Goal: Task Accomplishment & Management: Manage account settings

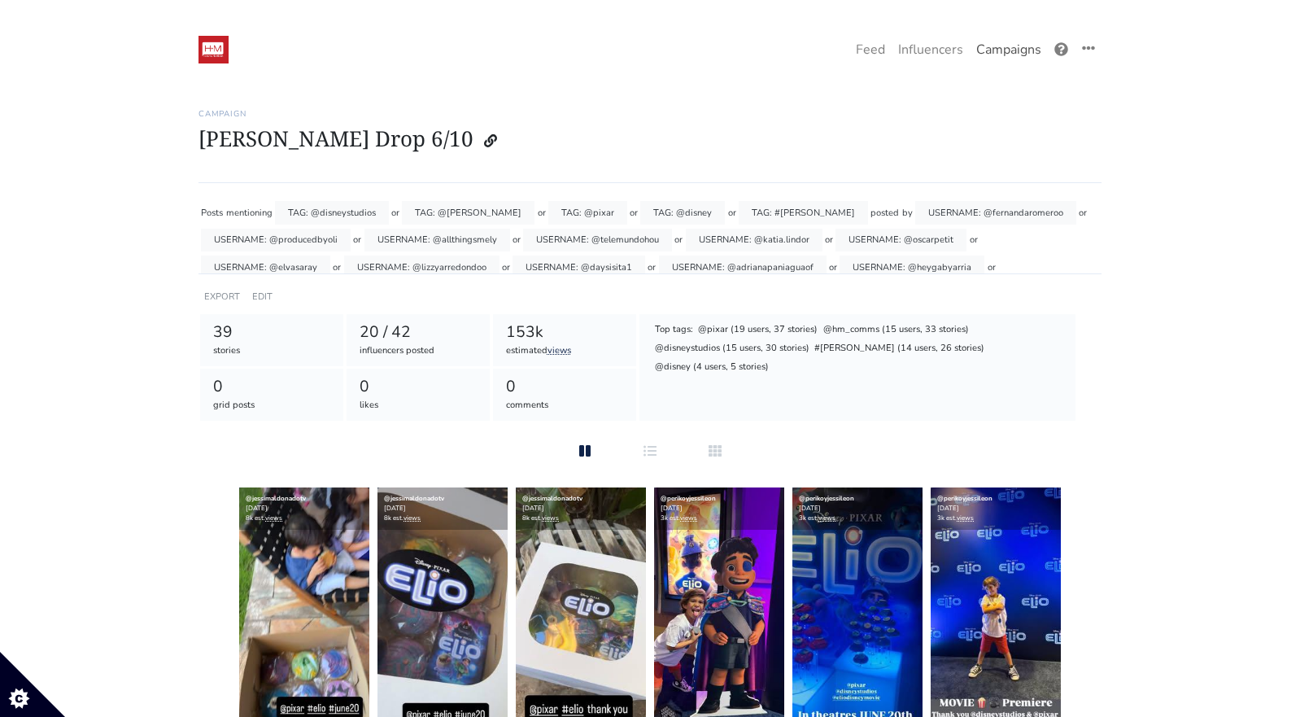
click at [1029, 46] on link "Campaigns" at bounding box center [1009, 49] width 78 height 33
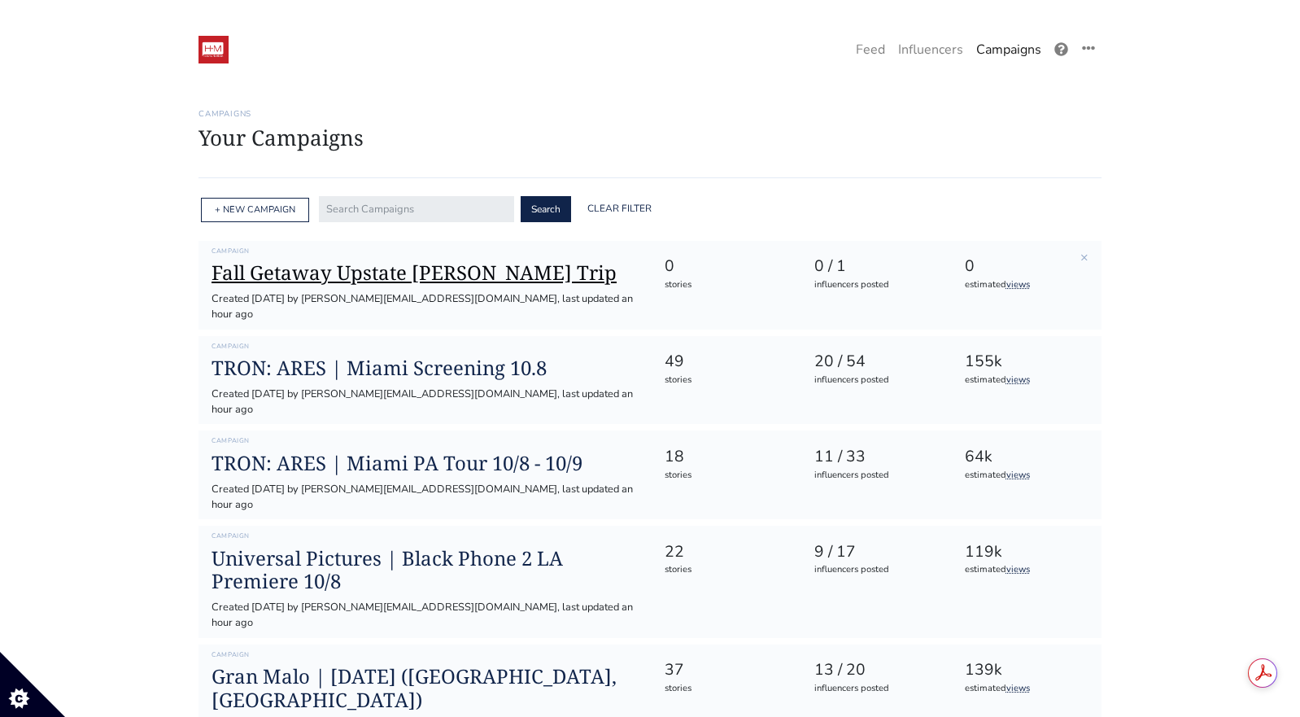
click at [462, 277] on h1 "Fall Getaway Upstate [PERSON_NAME] Trip" at bounding box center [425, 273] width 426 height 24
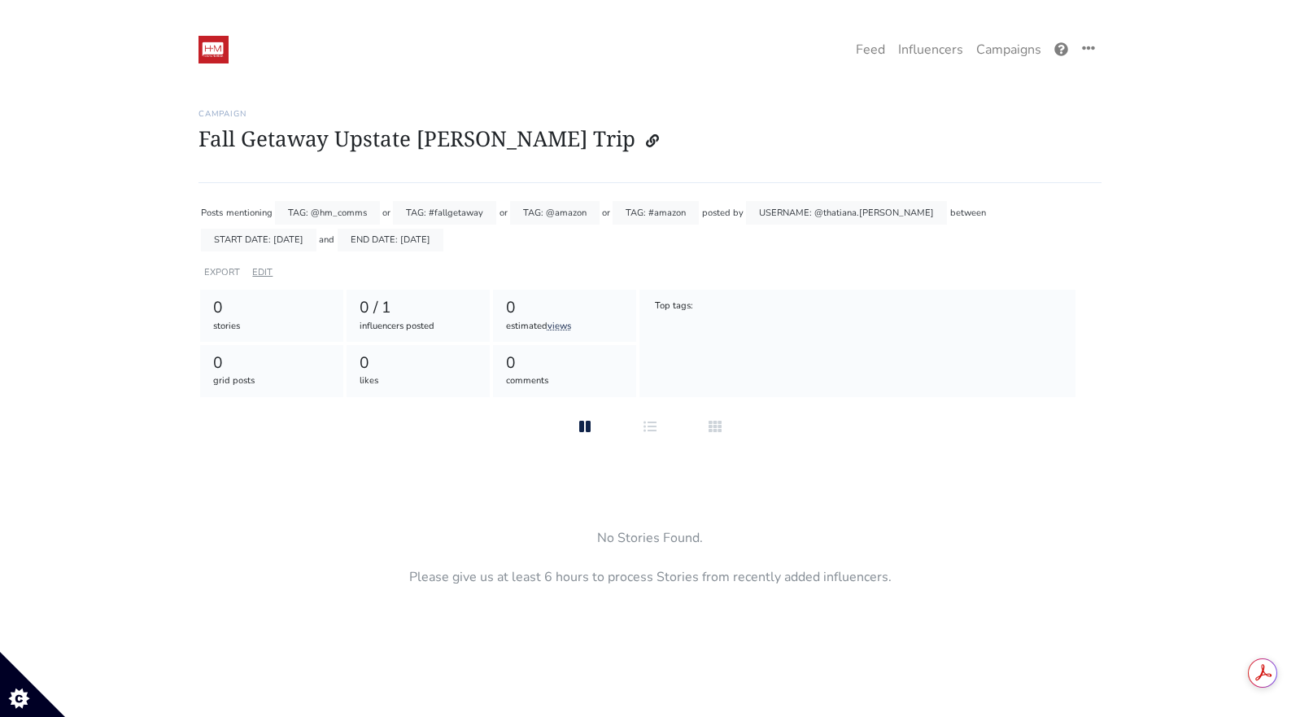
click at [261, 273] on link "EDIT" at bounding box center [262, 272] width 20 height 12
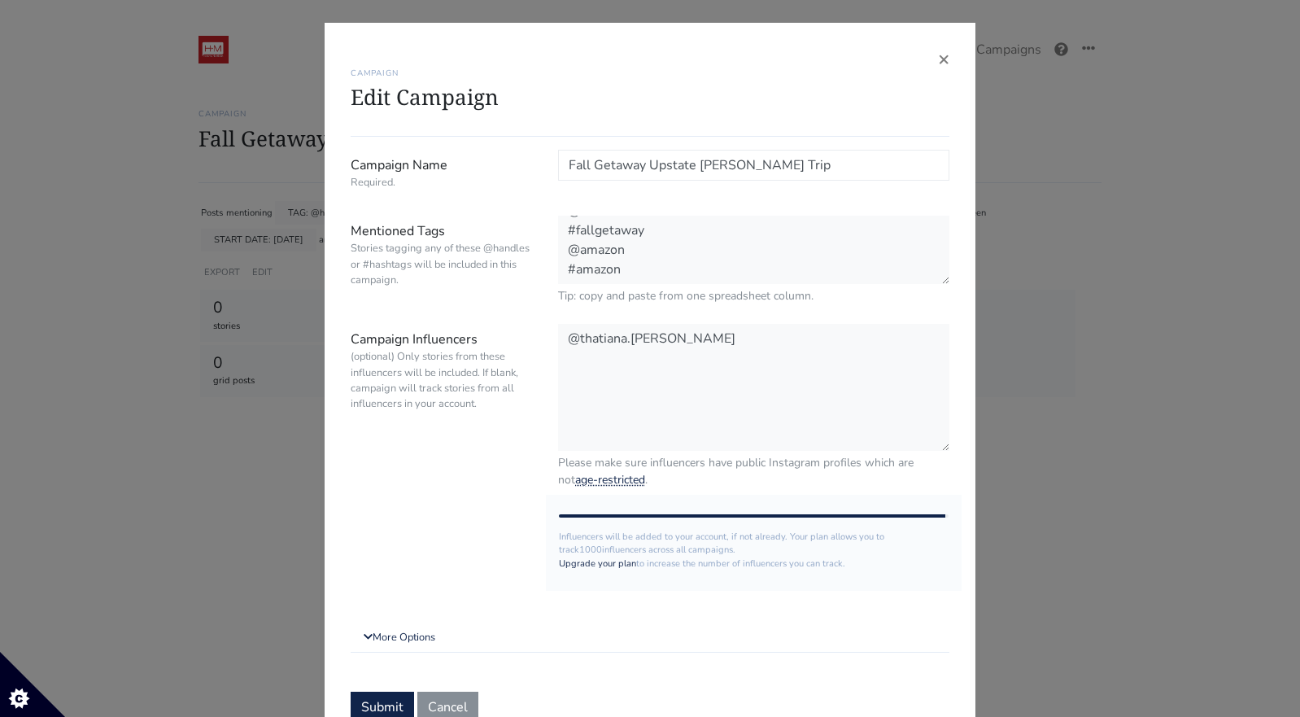
scroll to position [3, 0]
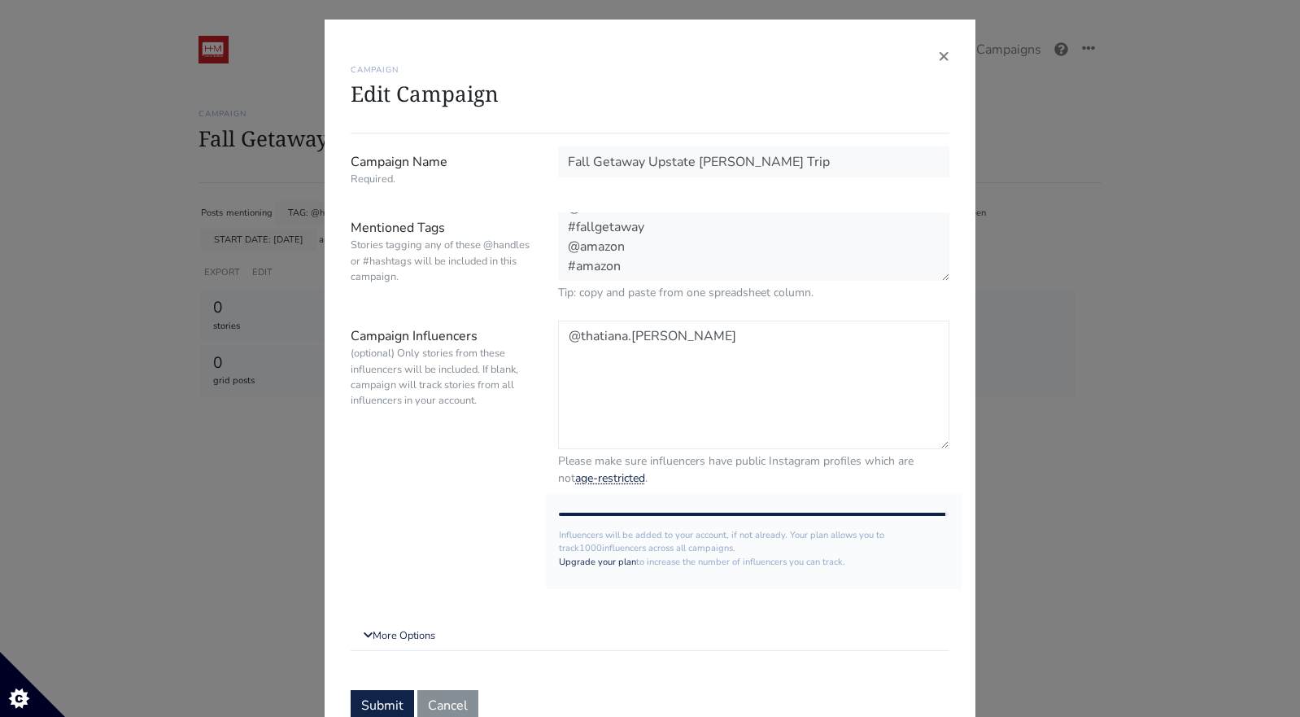
click at [723, 370] on textarea "@thatiana.[PERSON_NAME]" at bounding box center [753, 385] width 391 height 129
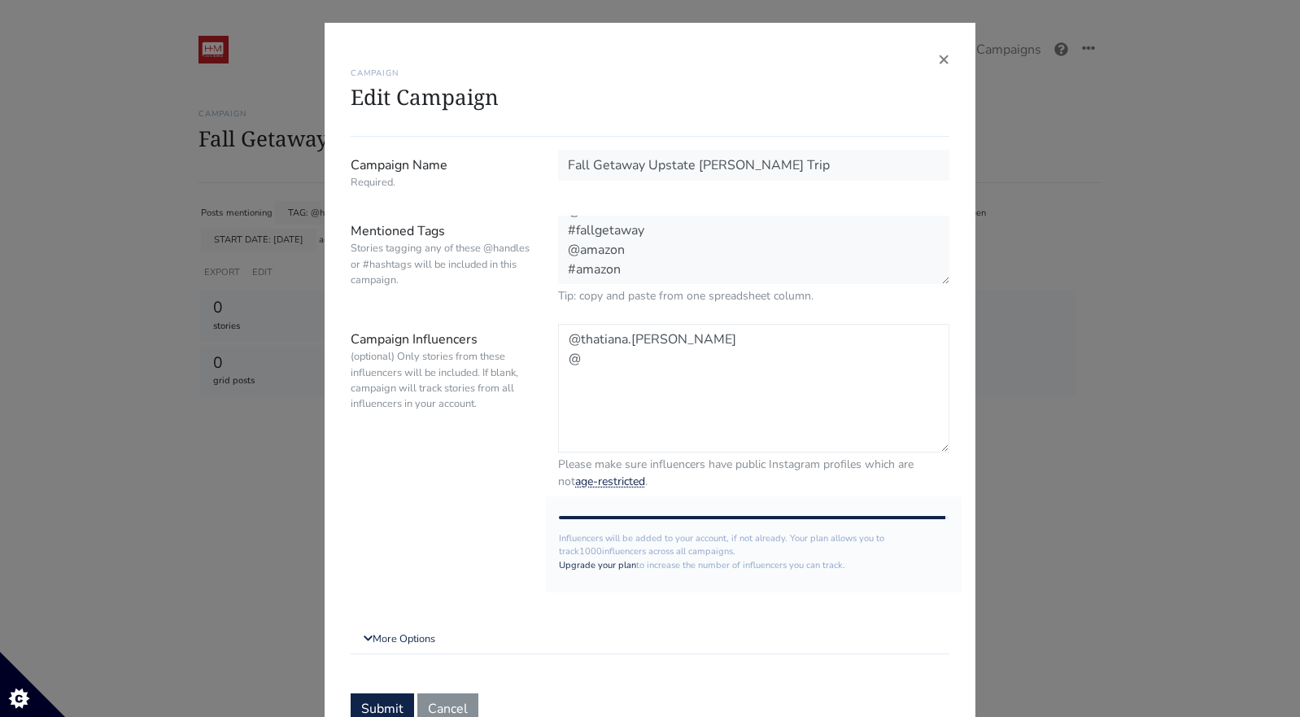
paste textarea "kikarocha_"
paste textarea "[PERSON_NAME]"
paste textarea "laperezalmeida"
paste textarea "peopleenespanol"
paste textarea "newbeauty_enespanol"
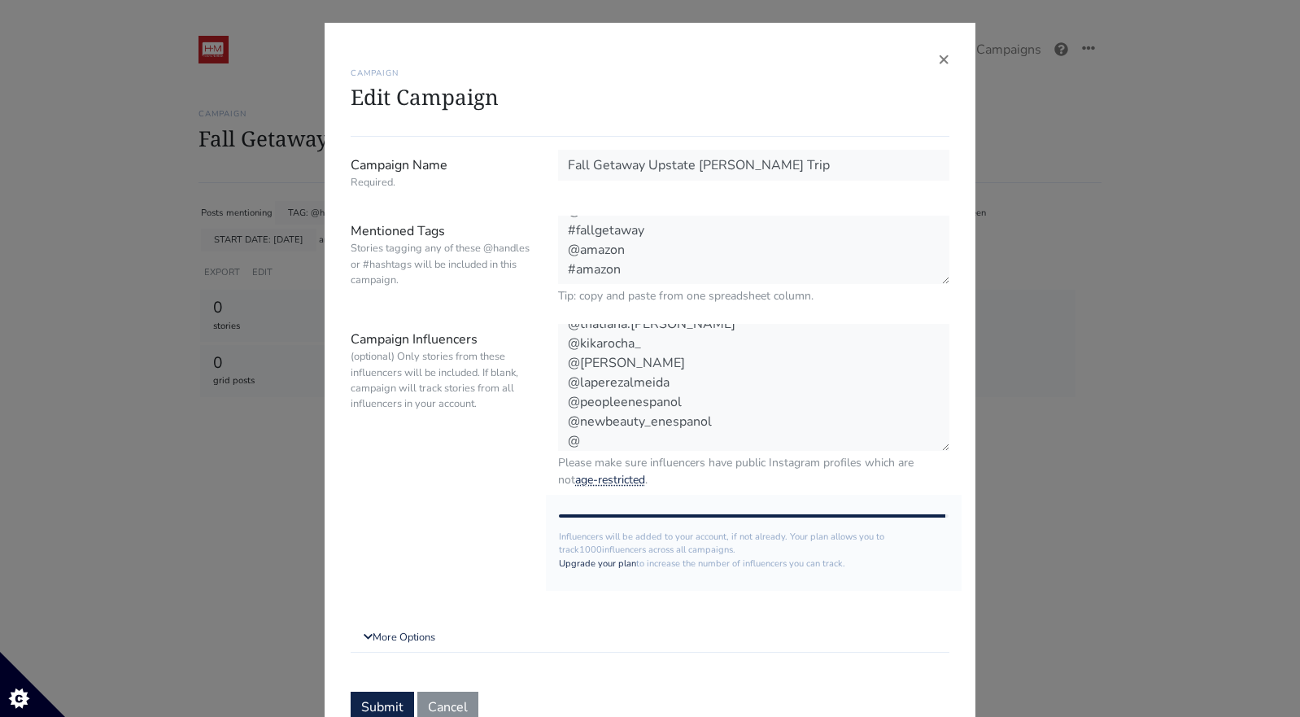
scroll to position [14, 0]
paste textarea "eldiariony"
paste textarea "laopinionla"
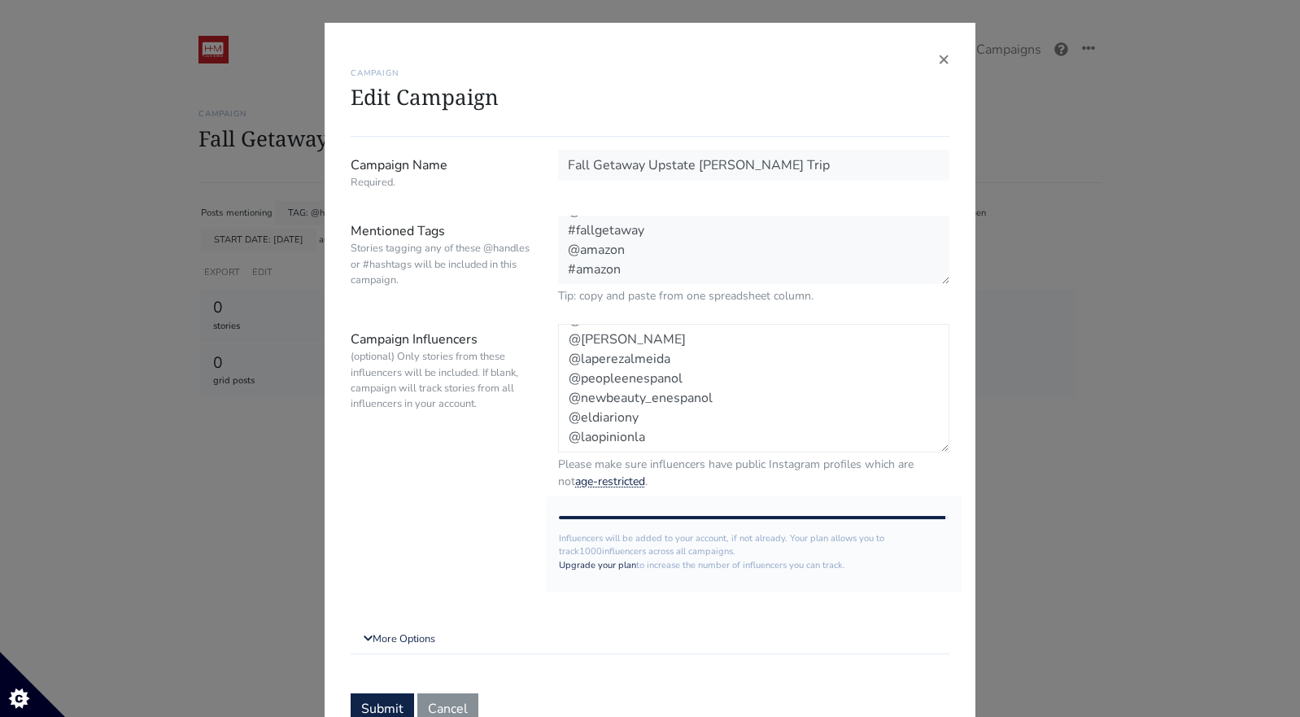
paste textarea "remezcla"
click at [569, 442] on textarea "@thatiana.[PERSON_NAME]" at bounding box center [753, 388] width 391 height 129
type textarea "@thatiana.[PERSON_NAME] @kikarocha_ @[PERSON_NAME] @laperezalmeida @peopleenesp…"
click at [422, 642] on link "More Options" at bounding box center [650, 637] width 599 height 29
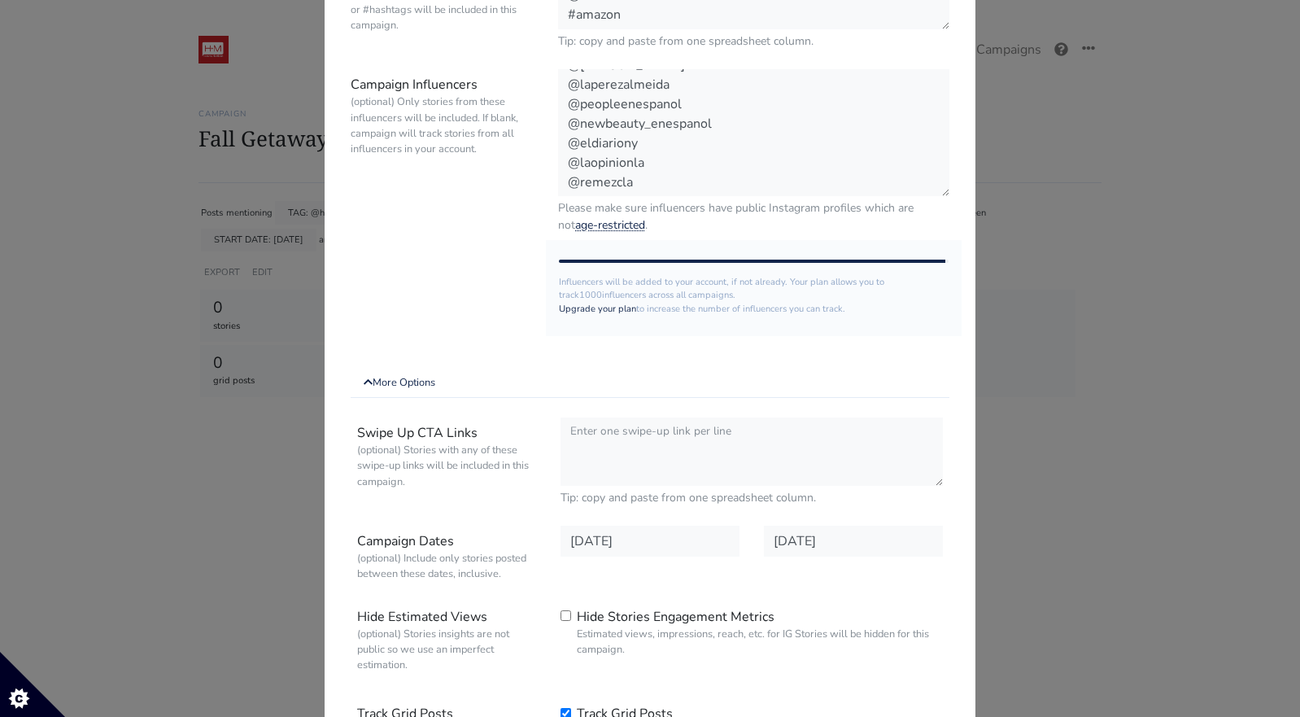
scroll to position [460, 0]
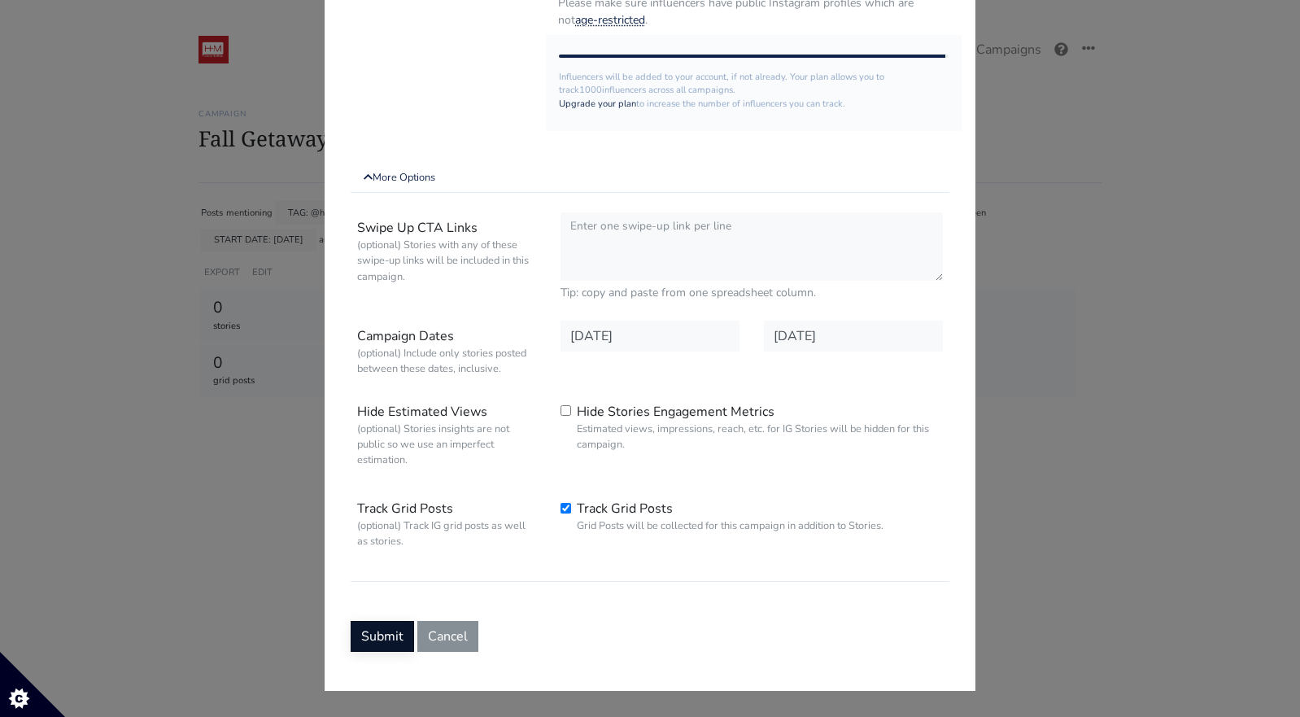
click at [395, 632] on button "Submit" at bounding box center [382, 636] width 63 height 31
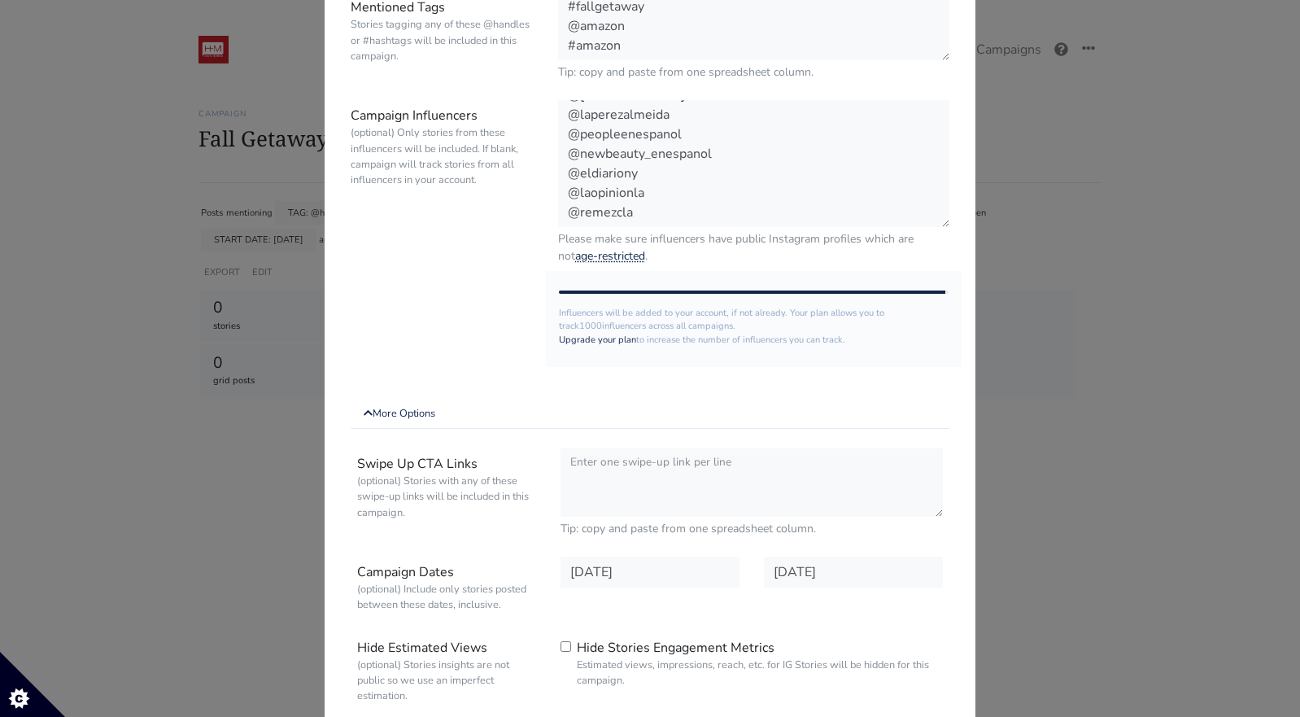
scroll to position [0, 0]
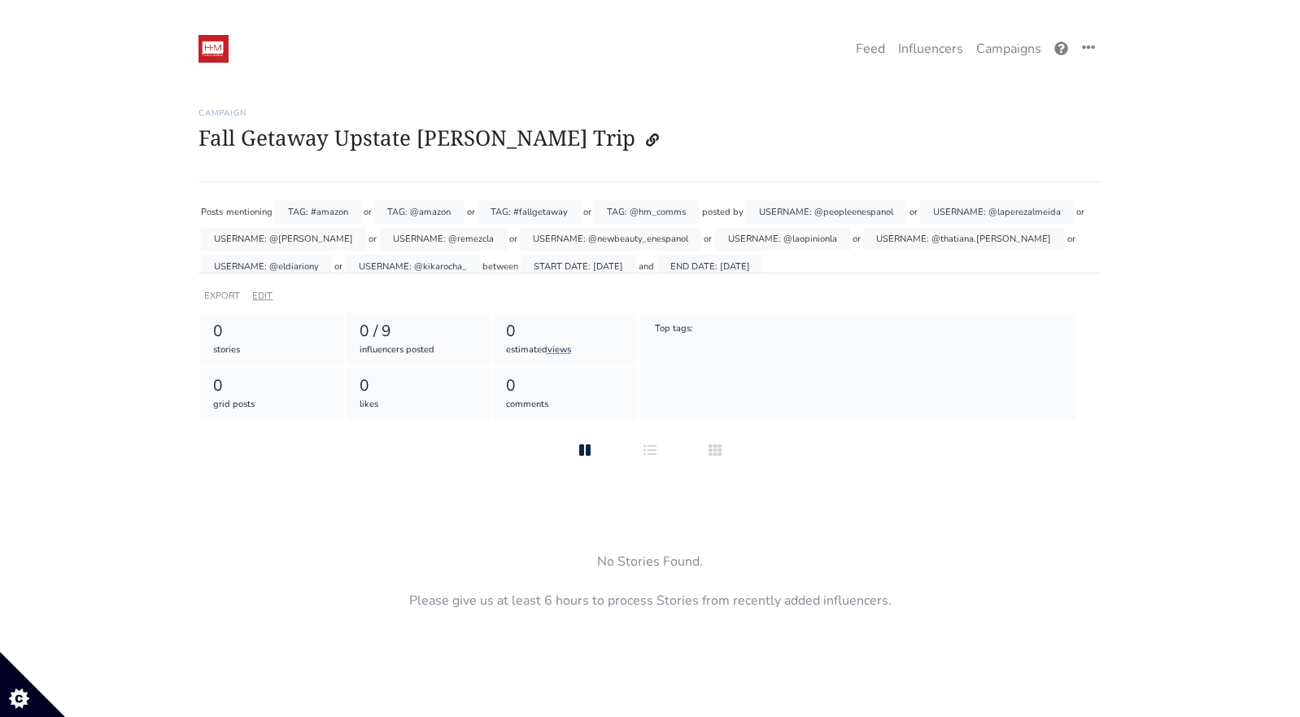
click at [260, 298] on link "EDIT" at bounding box center [262, 296] width 20 height 12
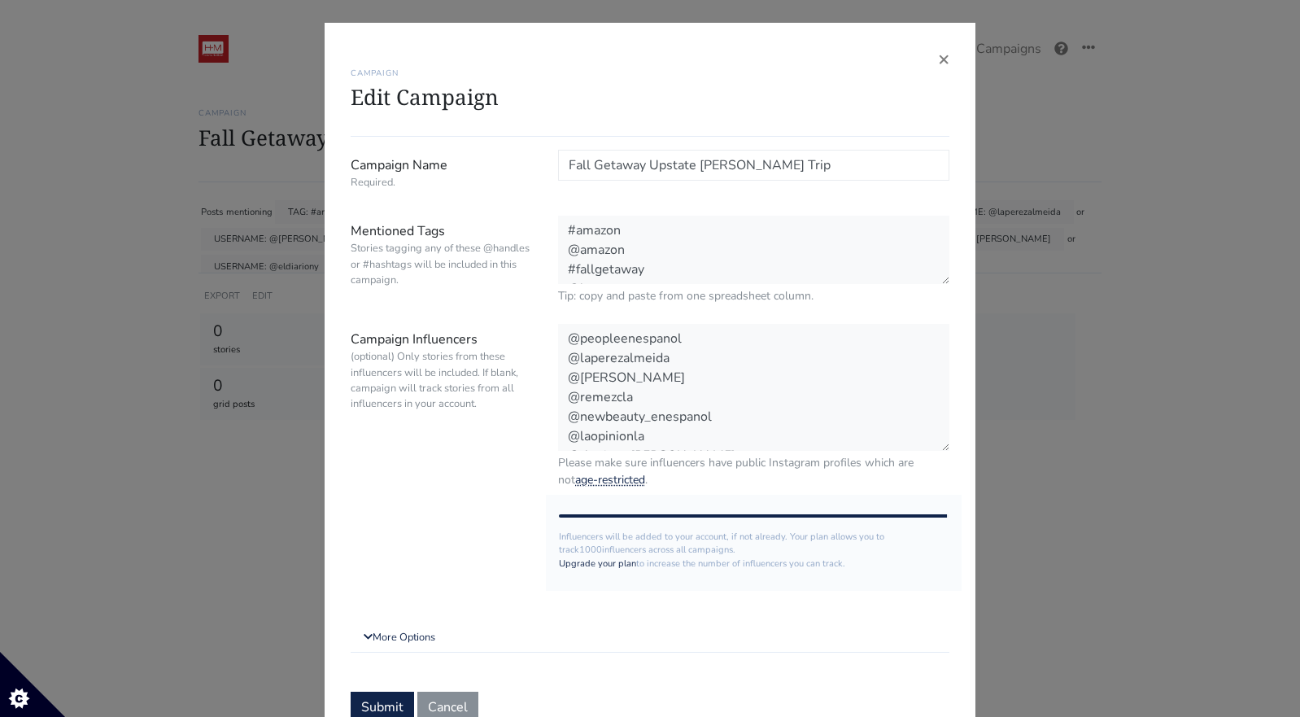
scroll to position [20, 0]
click at [713, 267] on textarea "#amazon @amazon #fallgetaway @hm_comms" at bounding box center [753, 251] width 391 height 70
type textarea "#amazon @amazon #fallgetaway @hm_comms #presstrip"
click at [382, 701] on button "Submit" at bounding box center [382, 707] width 63 height 31
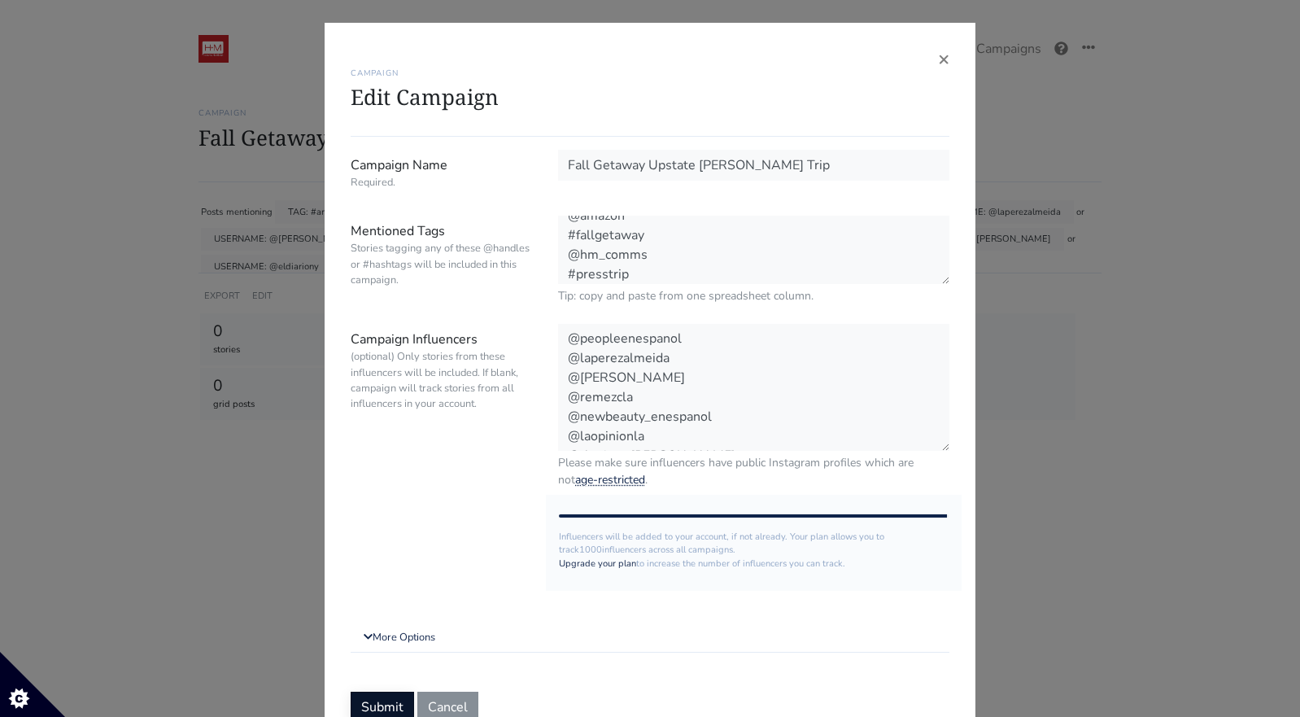
scroll to position [33, 0]
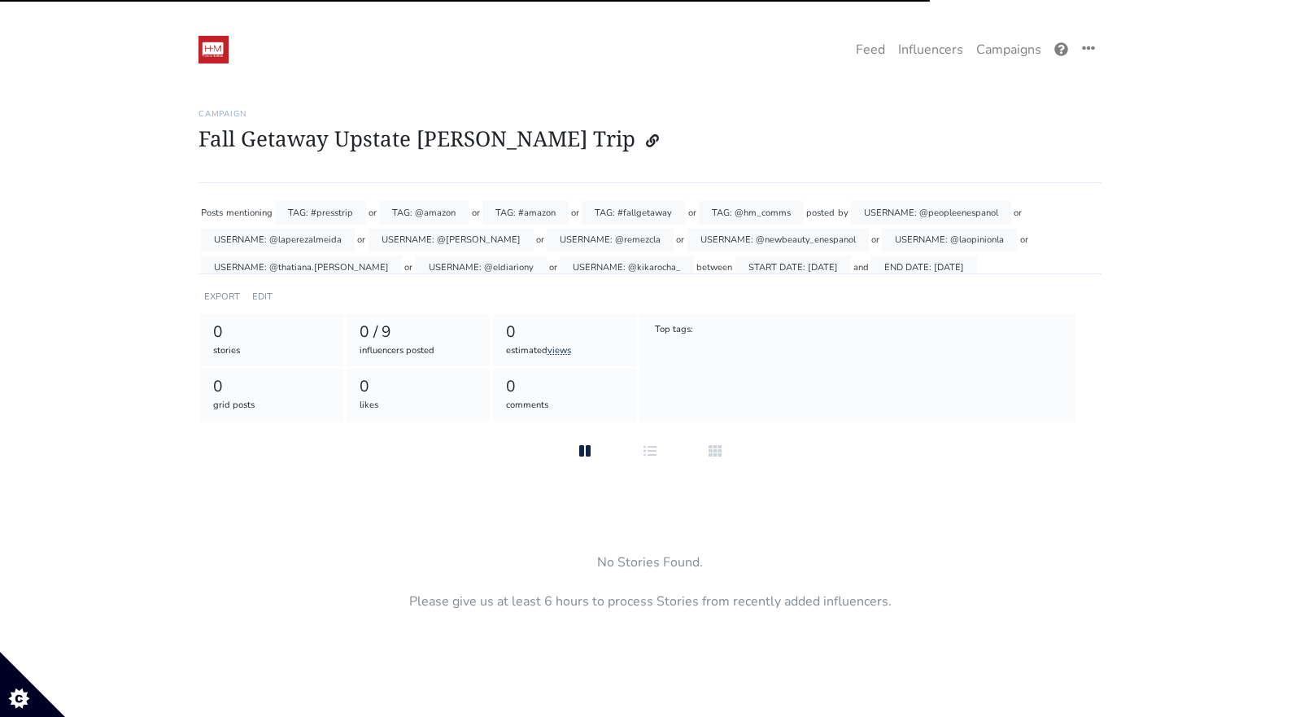
scroll to position [1, 0]
